Goal: Task Accomplishment & Management: Complete application form

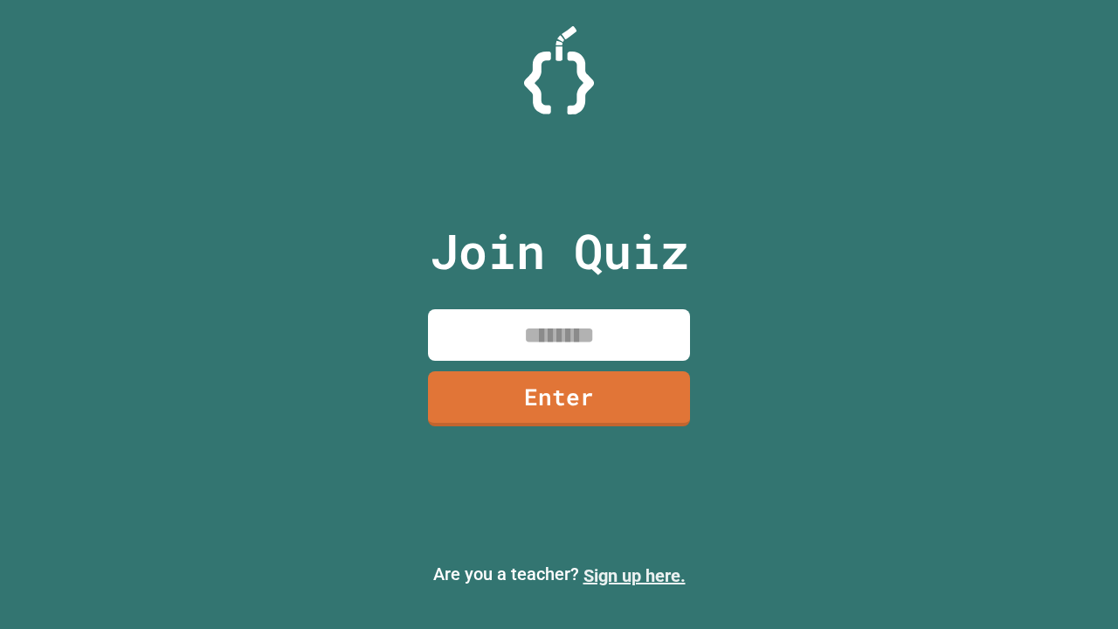
click at [634, 575] on link "Sign up here." at bounding box center [634, 575] width 102 height 21
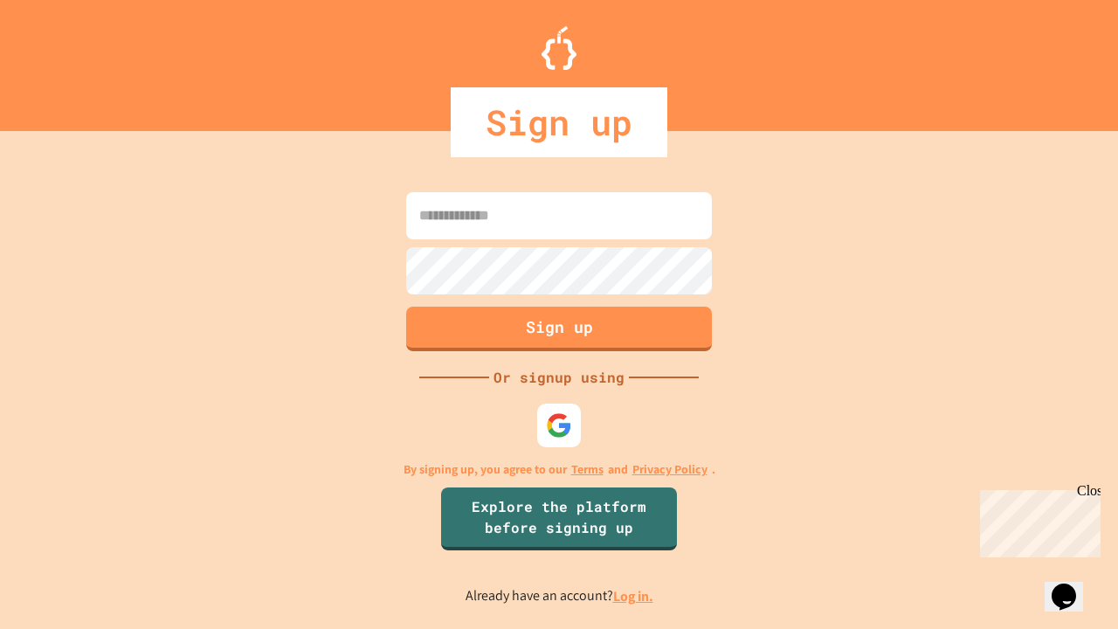
click at [634, 596] on link "Log in." at bounding box center [633, 596] width 40 height 18
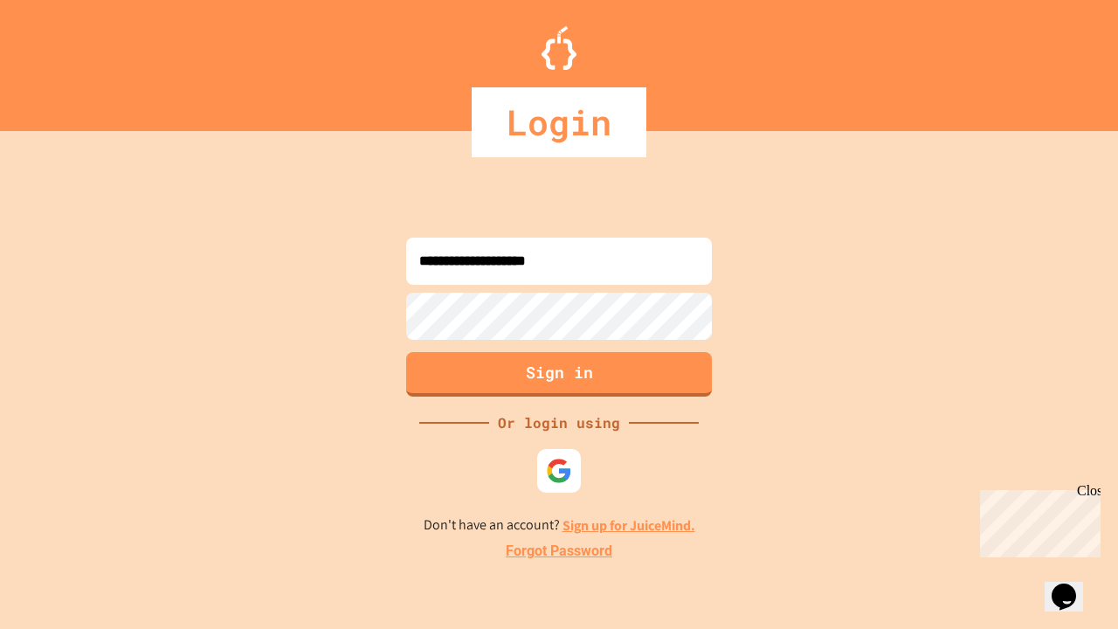
type input "**********"
